Goal: Transaction & Acquisition: Purchase product/service

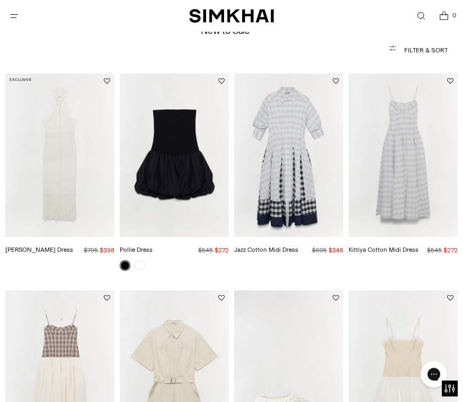
scroll to position [62, 0]
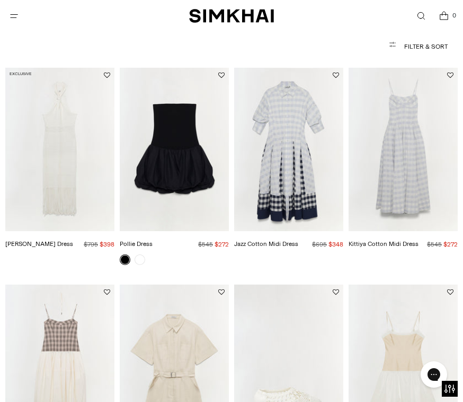
click at [293, 184] on img "Jazz Cotton Midi Dress" at bounding box center [288, 150] width 109 height 164
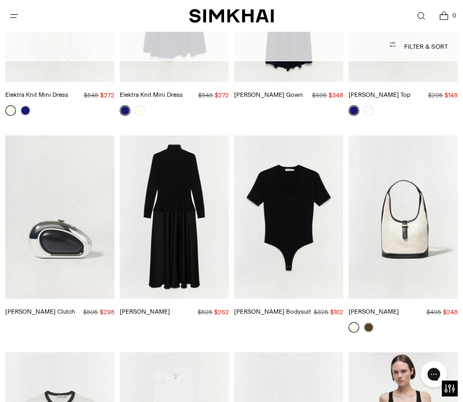
scroll to position [2870, 0]
click at [184, 193] on img "Frances Dress" at bounding box center [174, 217] width 109 height 164
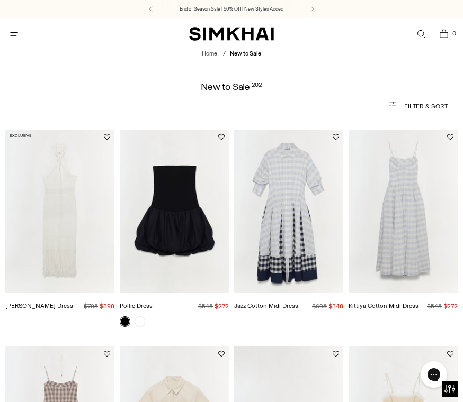
scroll to position [2886, 0]
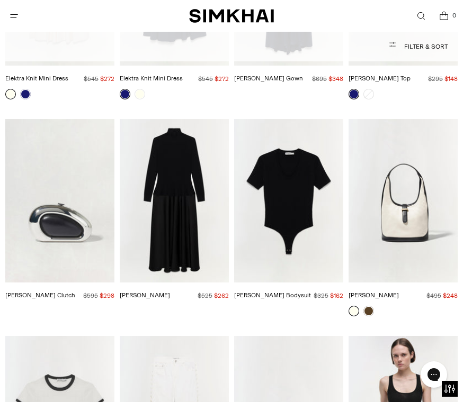
click at [416, 192] on img "Khai Hobo" at bounding box center [402, 201] width 109 height 164
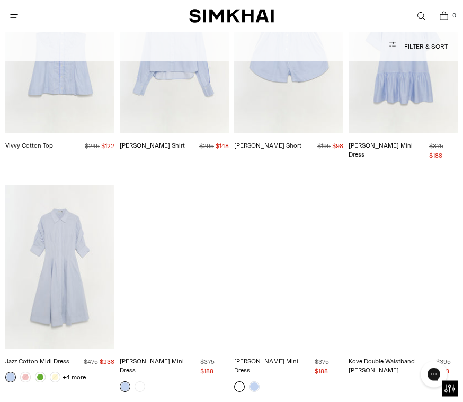
scroll to position [4140, 0]
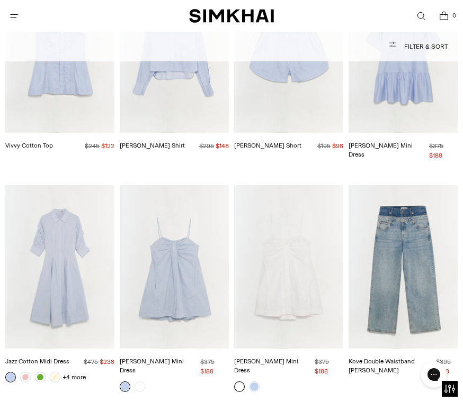
click at [52, 267] on img "Jazz Cotton Midi Dress" at bounding box center [59, 267] width 109 height 164
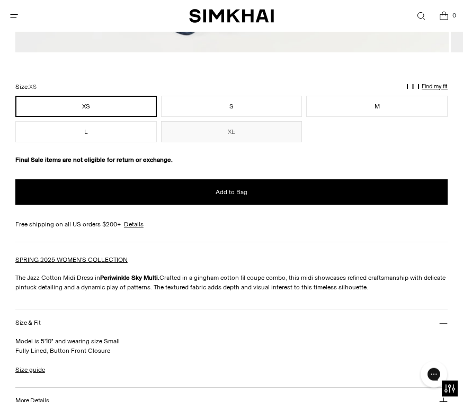
scroll to position [714, 0]
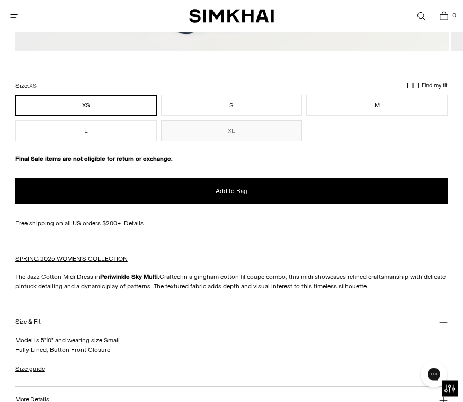
click at [250, 110] on button "S" at bounding box center [231, 105] width 141 height 21
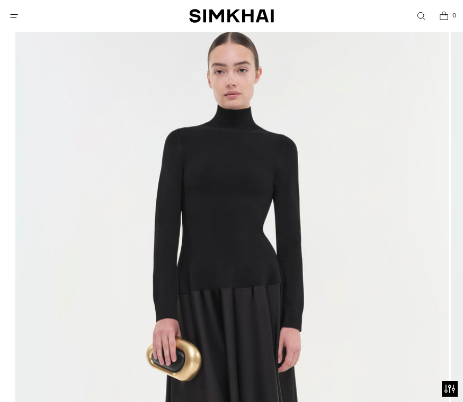
scroll to position [117, 0]
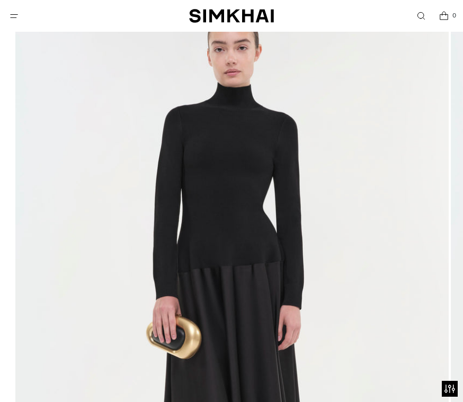
click at [399, 133] on img at bounding box center [231, 323] width 433 height 649
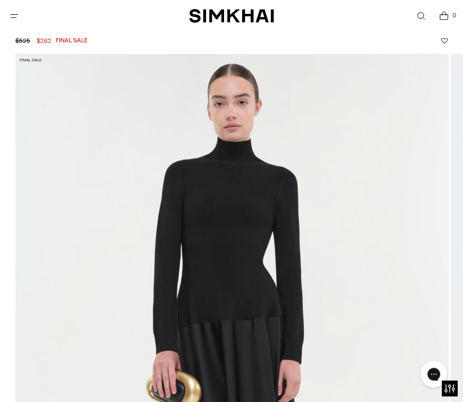
scroll to position [0, 0]
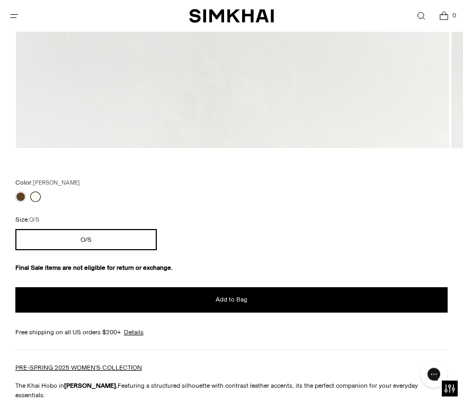
scroll to position [618, 0]
click at [39, 199] on link at bounding box center [35, 197] width 11 height 11
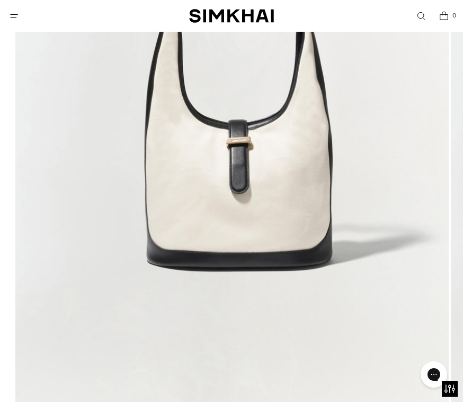
scroll to position [400, 0]
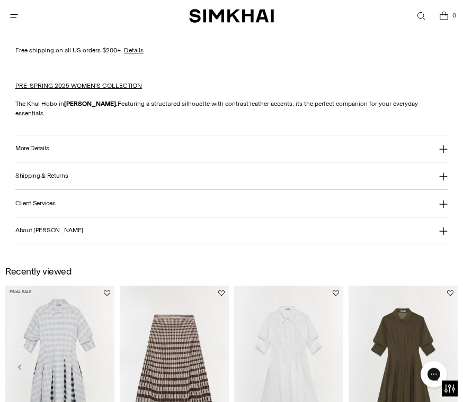
click at [437, 148] on button "More Details" at bounding box center [231, 149] width 432 height 27
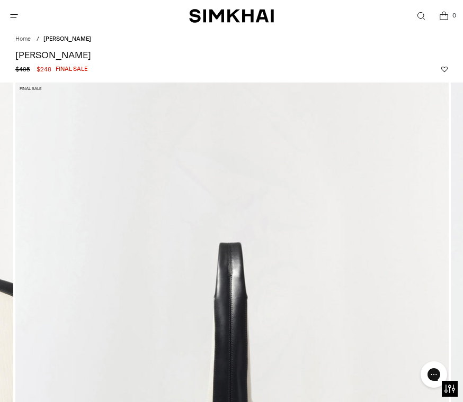
scroll to position [5, 0]
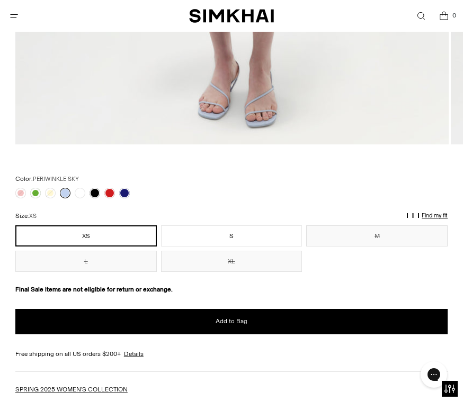
scroll to position [621, 0]
click at [226, 233] on button "S" at bounding box center [231, 236] width 141 height 21
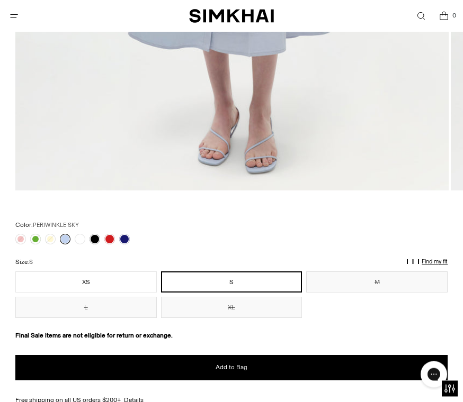
scroll to position [575, 0]
click at [84, 241] on link at bounding box center [80, 239] width 11 height 11
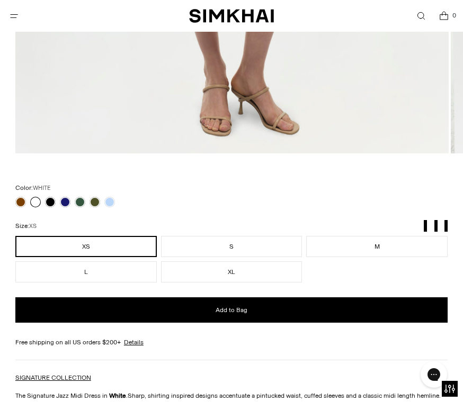
scroll to position [681, 0]
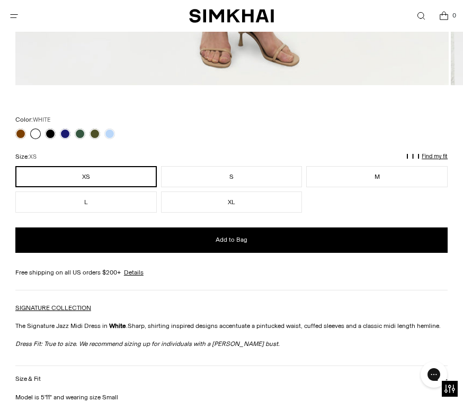
click at [49, 134] on link at bounding box center [50, 134] width 11 height 11
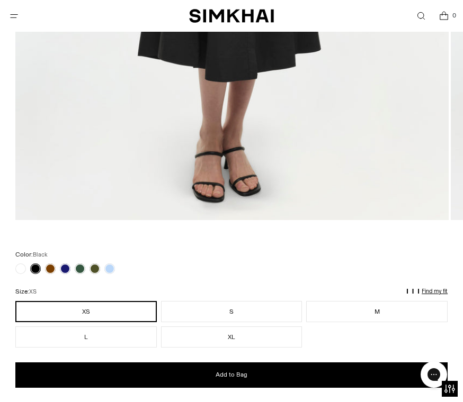
scroll to position [573, 0]
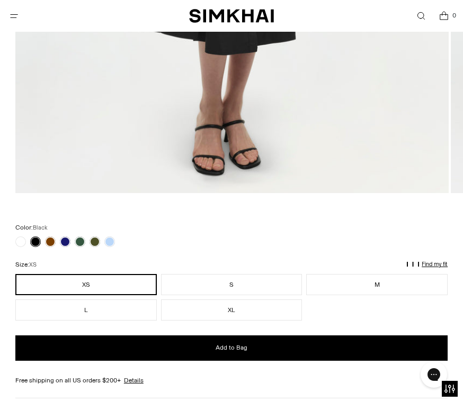
click at [114, 239] on link at bounding box center [109, 242] width 11 height 11
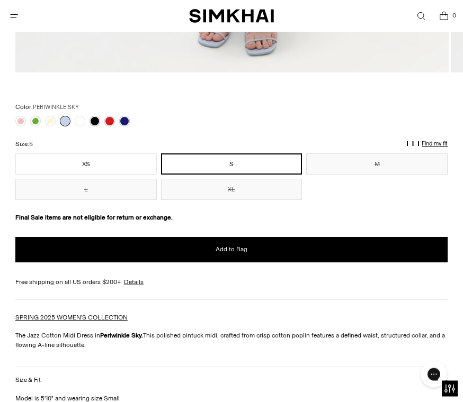
scroll to position [693, 0]
click at [122, 122] on link at bounding box center [124, 121] width 11 height 11
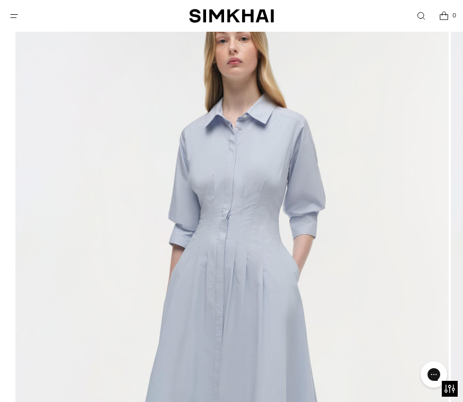
scroll to position [124, 0]
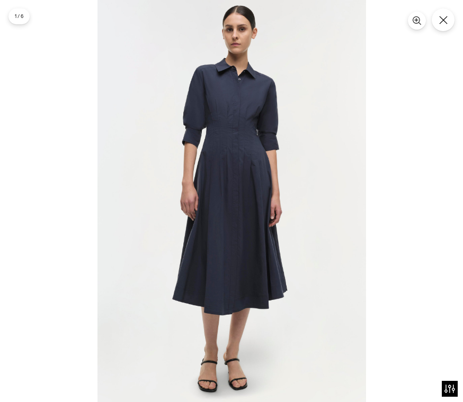
click at [363, 333] on img at bounding box center [231, 201] width 268 height 403
click at [449, 18] on button "Close" at bounding box center [442, 19] width 23 height 23
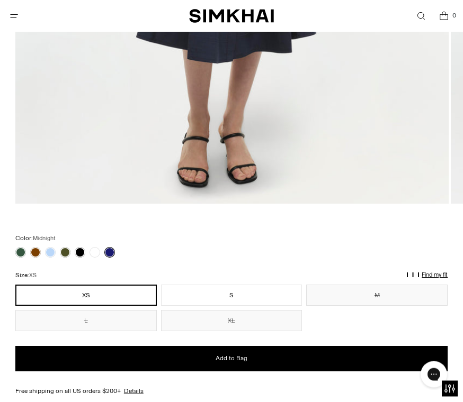
scroll to position [563, 0]
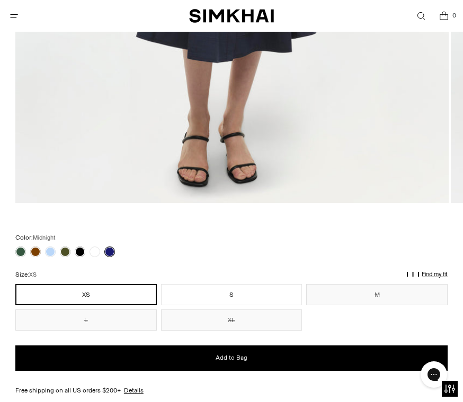
click at [51, 251] on link at bounding box center [50, 252] width 11 height 11
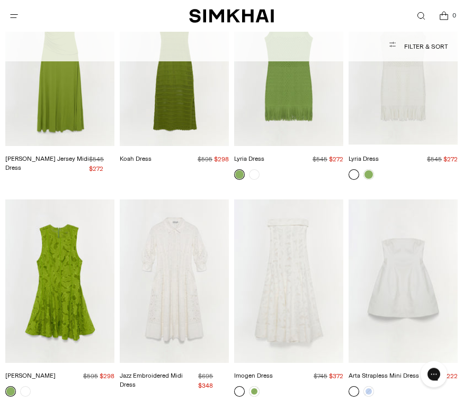
scroll to position [6971, 0]
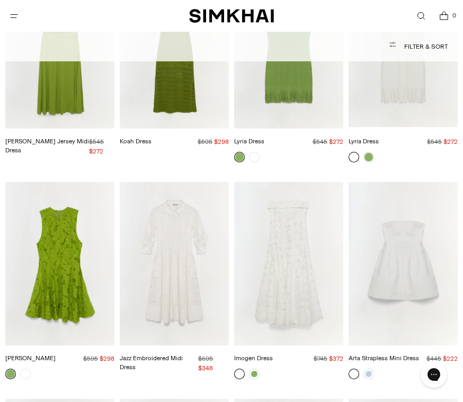
click at [165, 203] on img "Jazz Embroidered Midi Dress" at bounding box center [174, 264] width 109 height 164
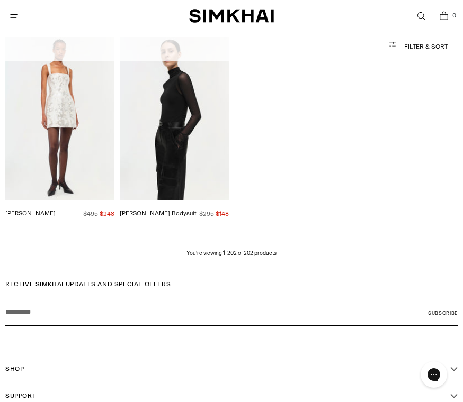
scroll to position [11068, 0]
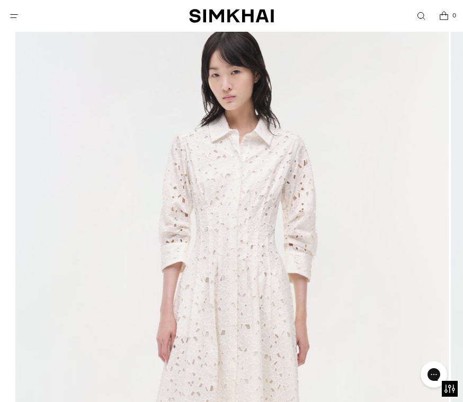
scroll to position [52, 0]
